Goal: Feedback & Contribution: Leave review/rating

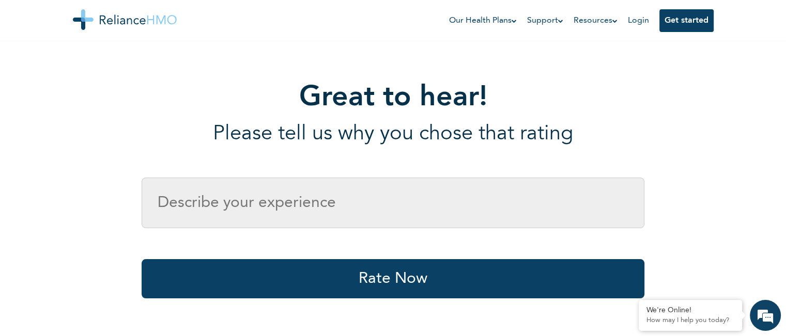
scroll to position [207, 0]
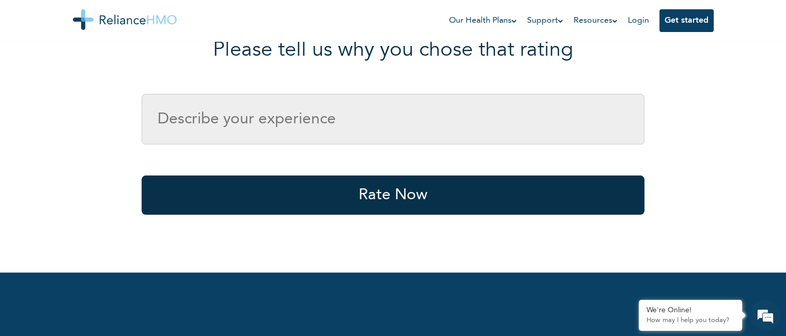
click at [427, 194] on button "Rate Now" at bounding box center [393, 195] width 503 height 39
